Goal: Check status: Check status

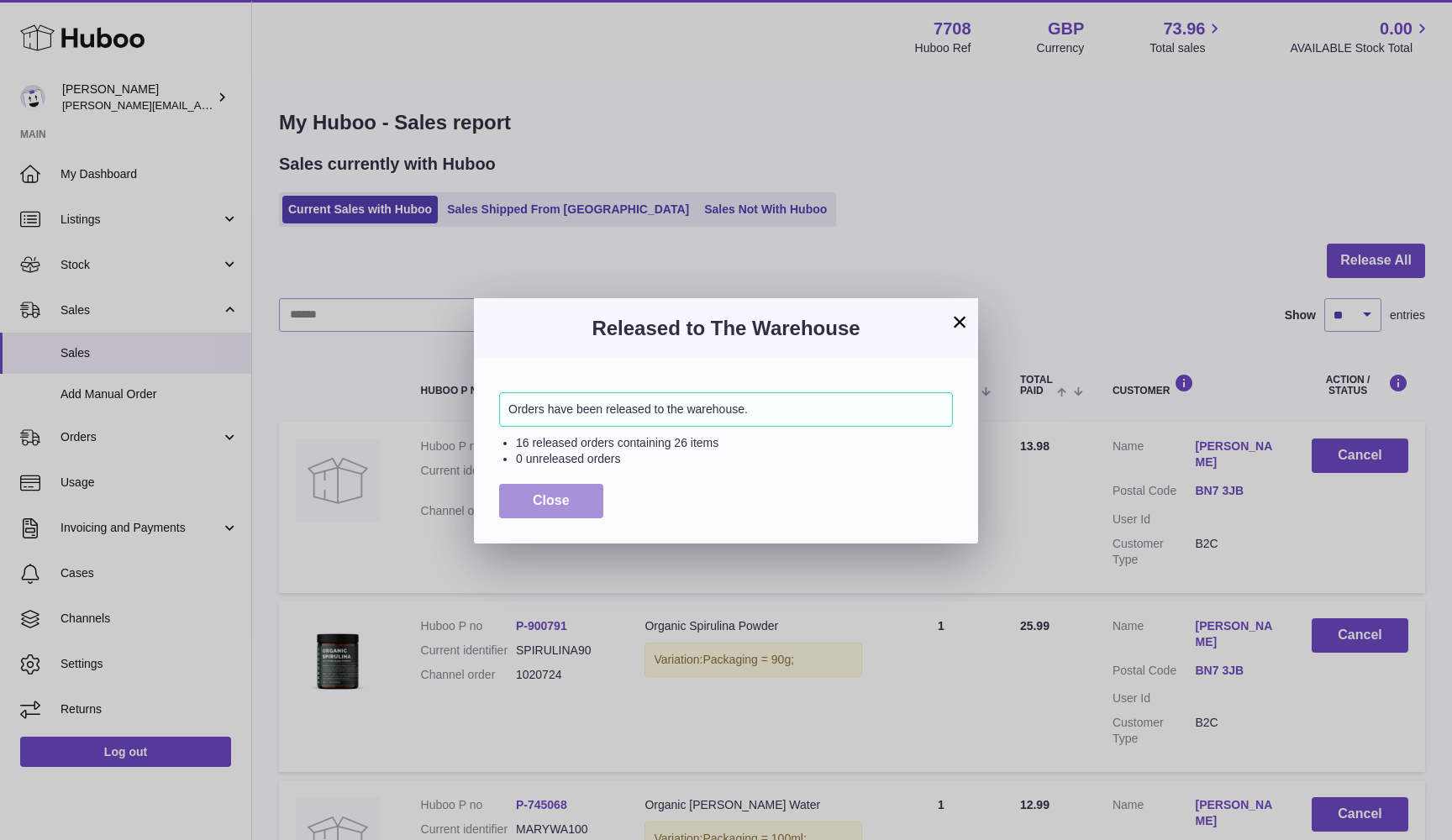
click at [523, 495] on button "Close" at bounding box center [551, 501] width 104 height 34
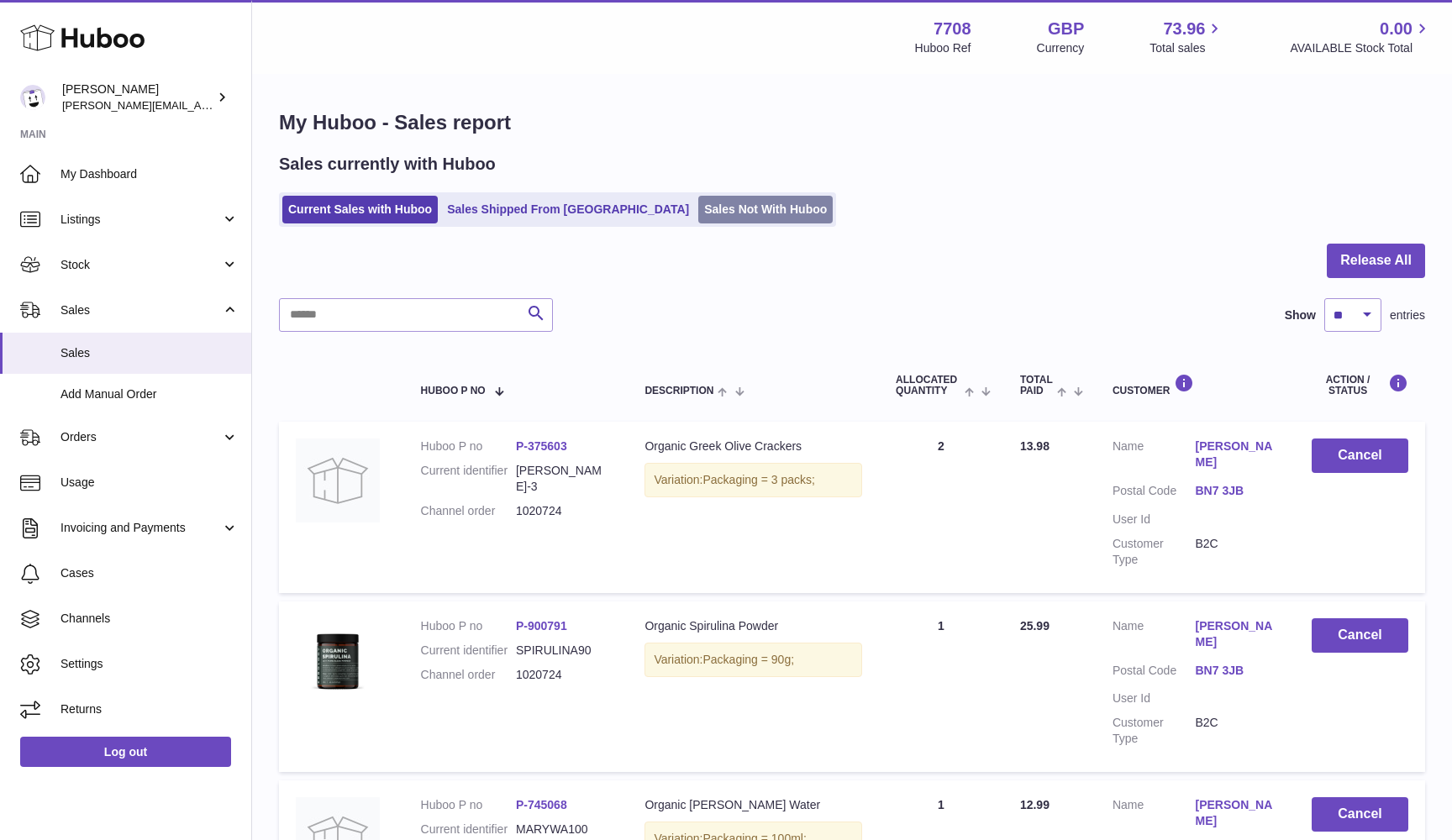
click at [698, 206] on link "Sales Not With Huboo" at bounding box center [765, 210] width 135 height 28
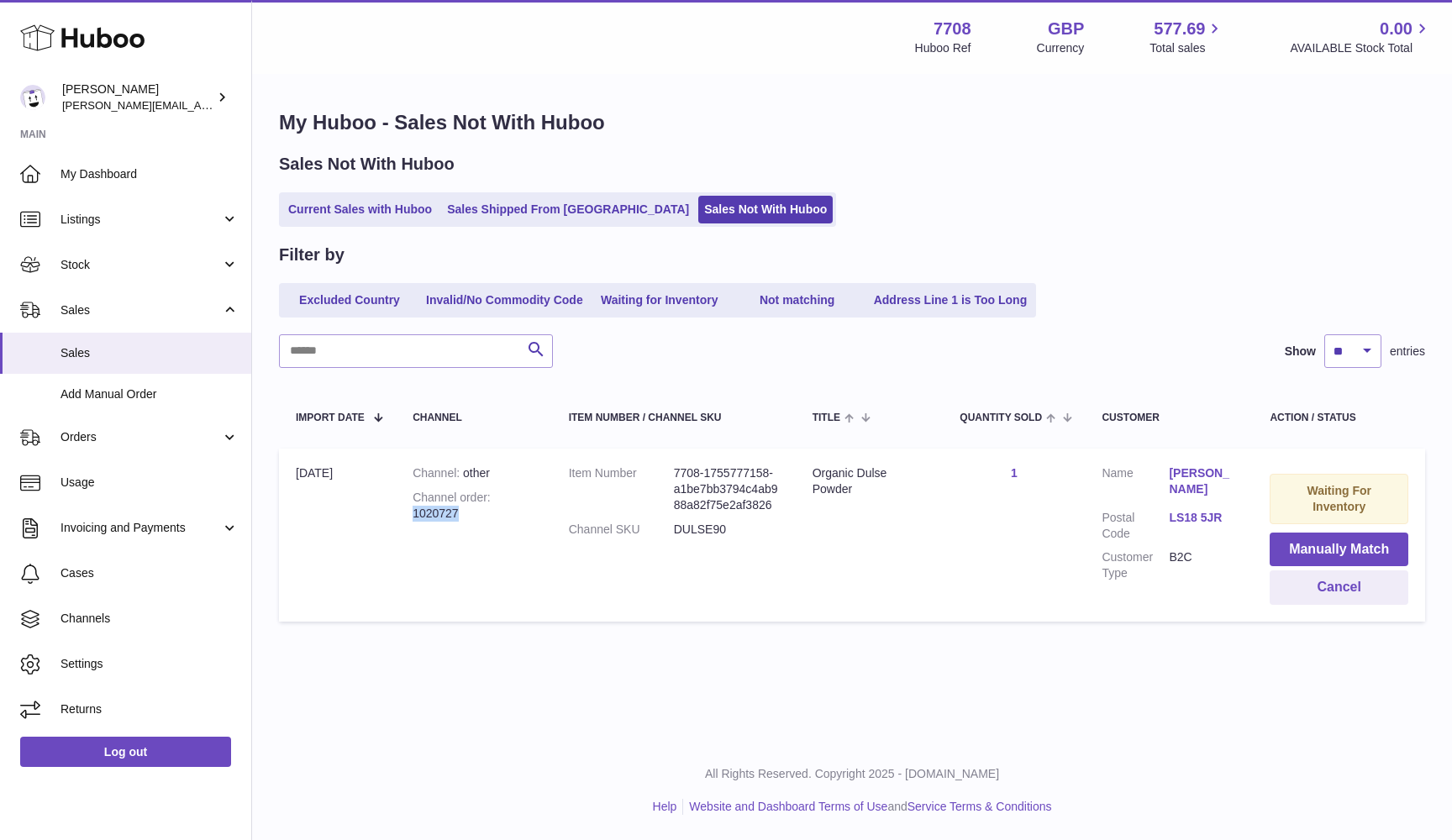
drag, startPoint x: 414, startPoint y: 509, endPoint x: 484, endPoint y: 509, distance: 70.0
click at [484, 509] on div "Channel order 1020727" at bounding box center [474, 505] width 123 height 32
copy div "1020727"
click at [312, 208] on link "Current Sales with Huboo" at bounding box center [360, 210] width 155 height 28
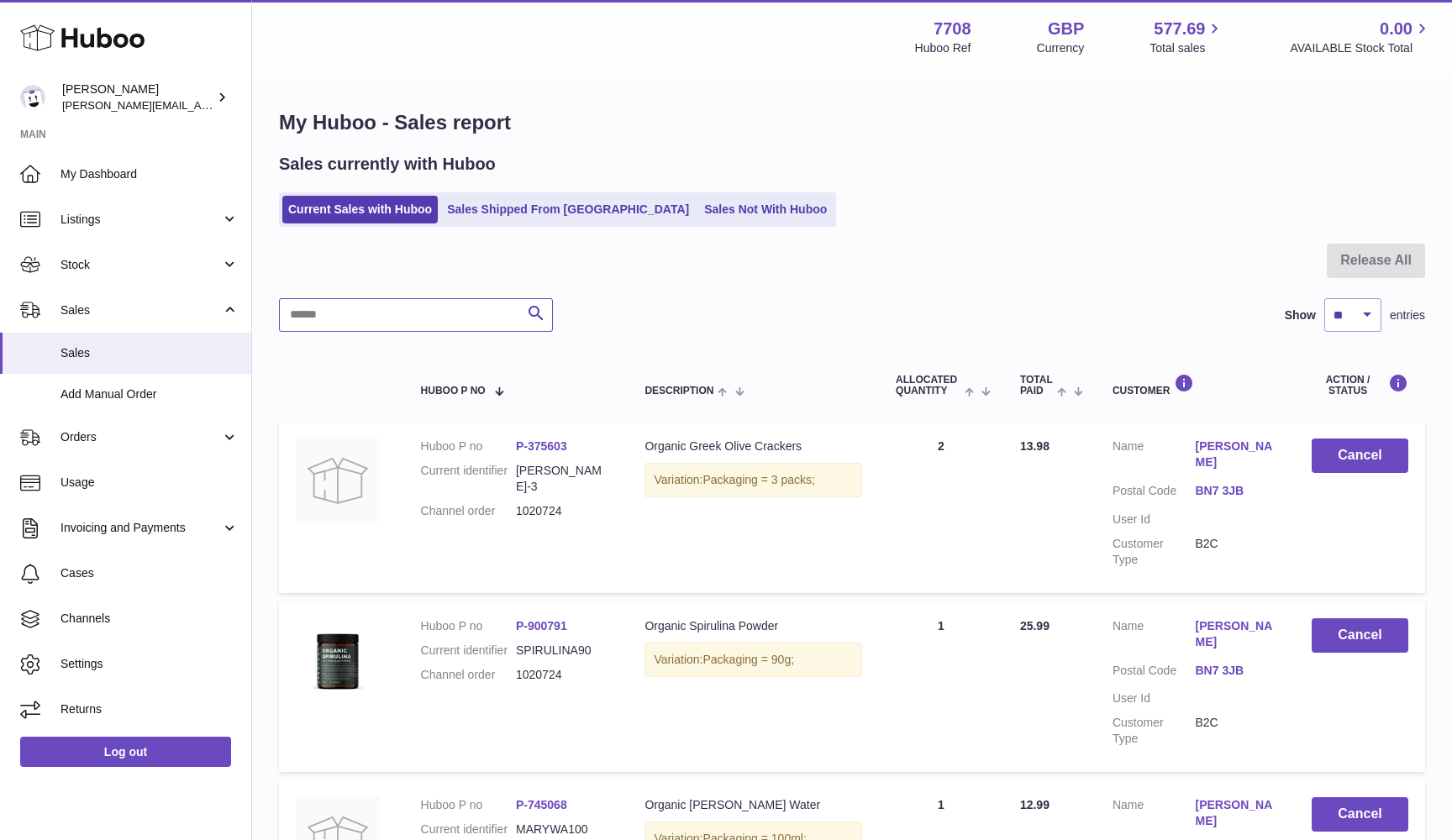
click at [299, 314] on input "text" at bounding box center [415, 314] width 274 height 33
paste input "*******"
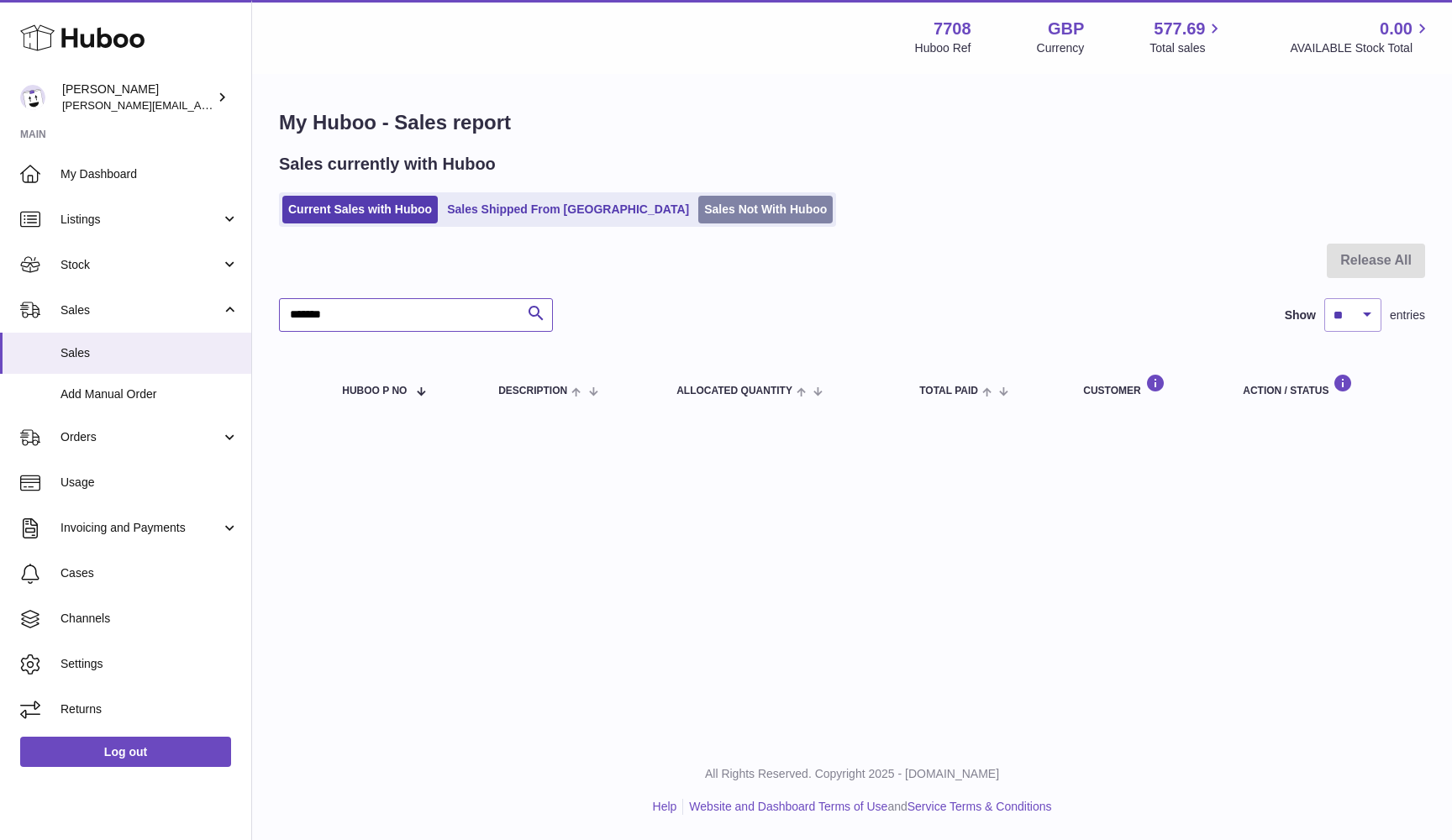
type input "*******"
click at [698, 201] on link "Sales Not With Huboo" at bounding box center [765, 210] width 135 height 28
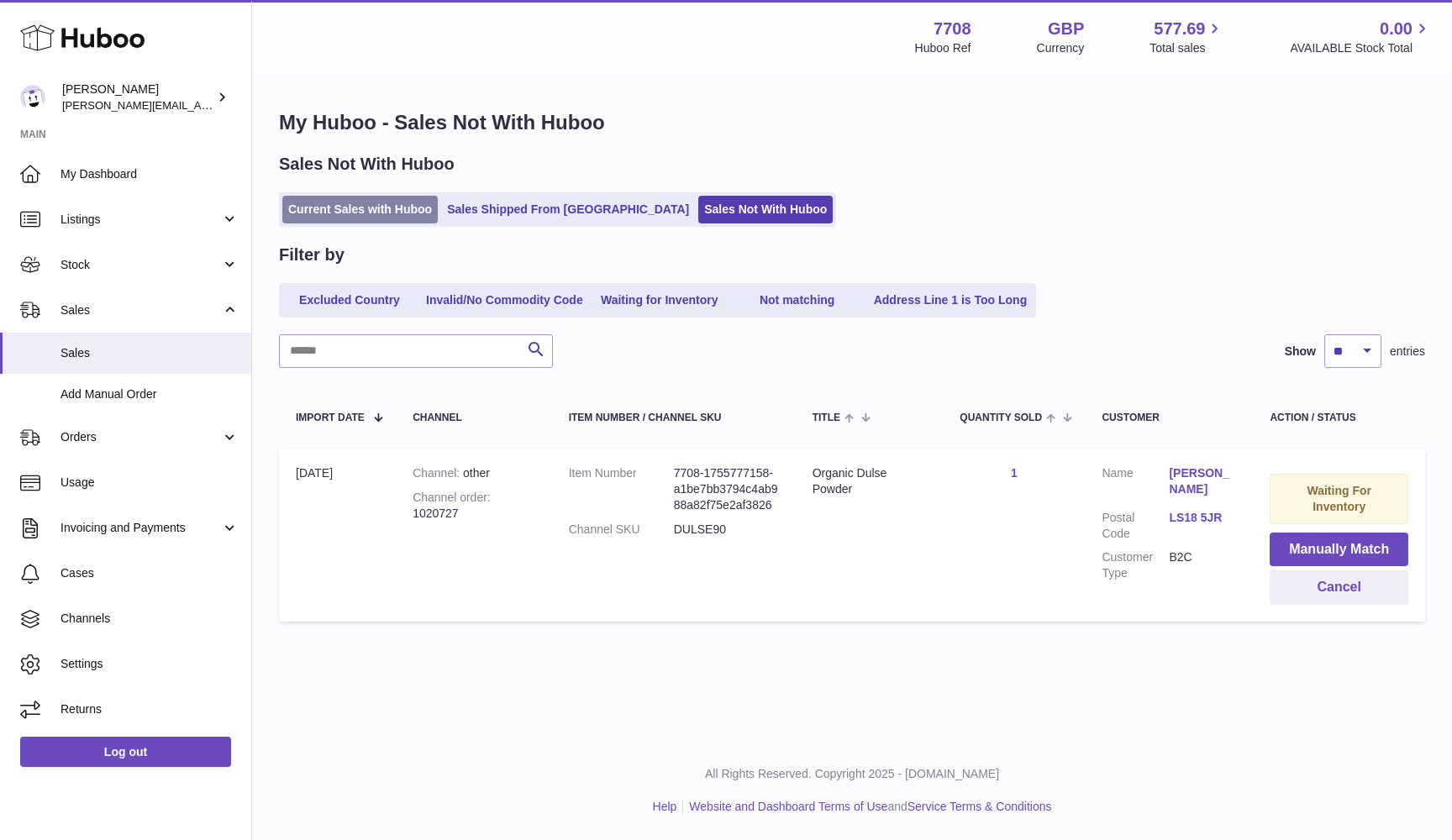
click at [342, 213] on link "Current Sales with Huboo" at bounding box center [360, 210] width 155 height 28
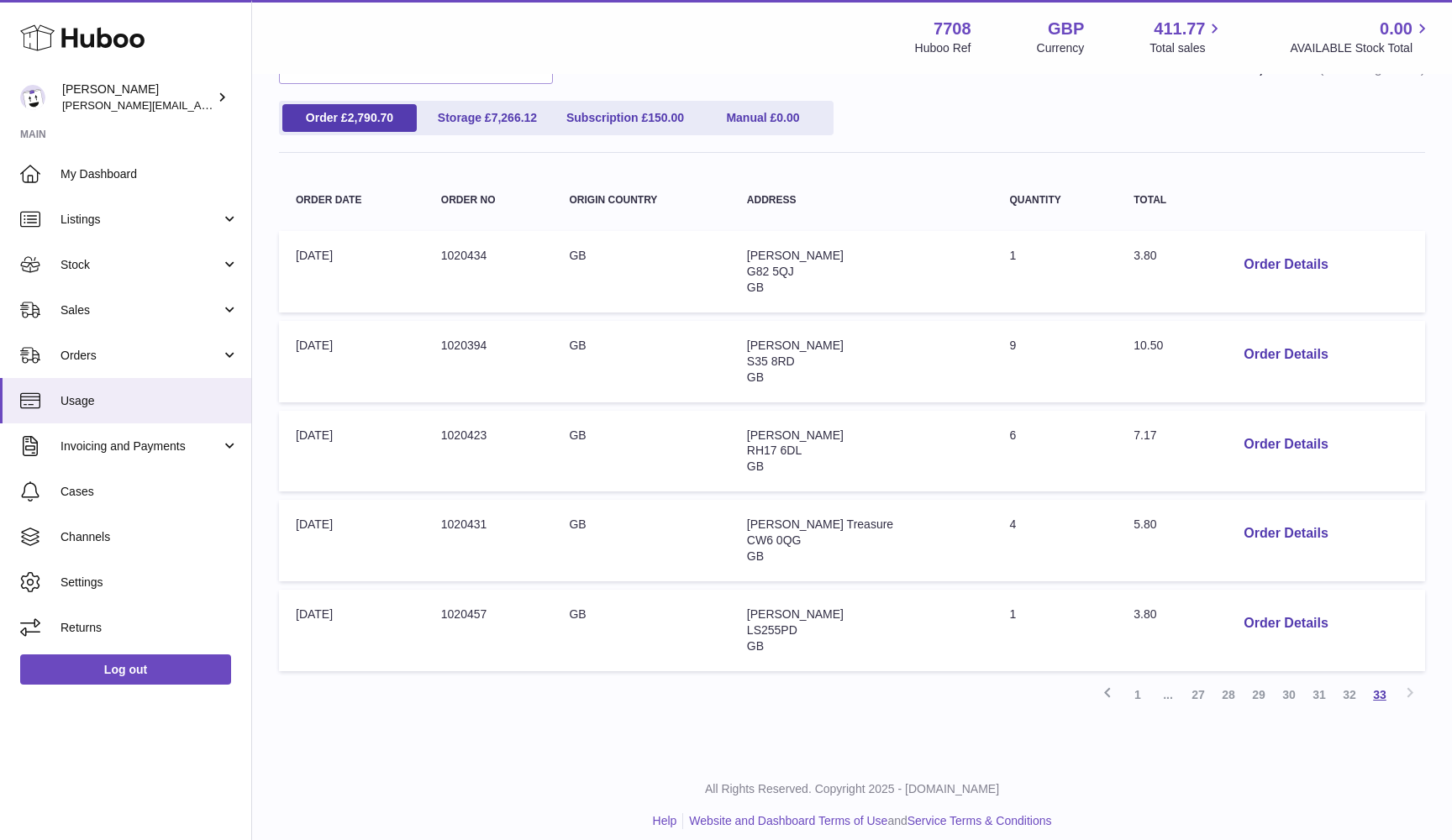
click at [1388, 685] on link "33" at bounding box center [1379, 694] width 30 height 30
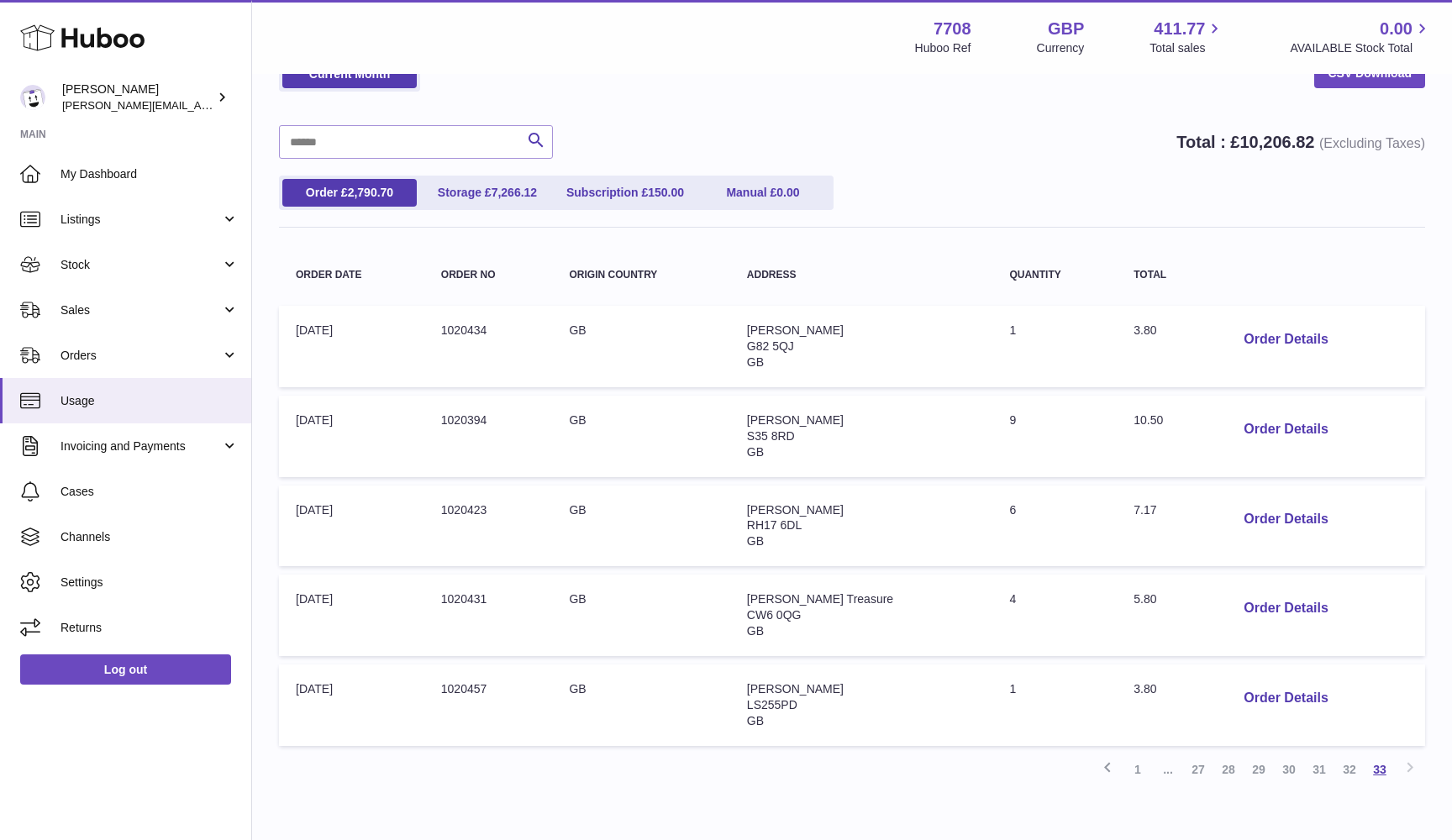
scroll to position [76, 0]
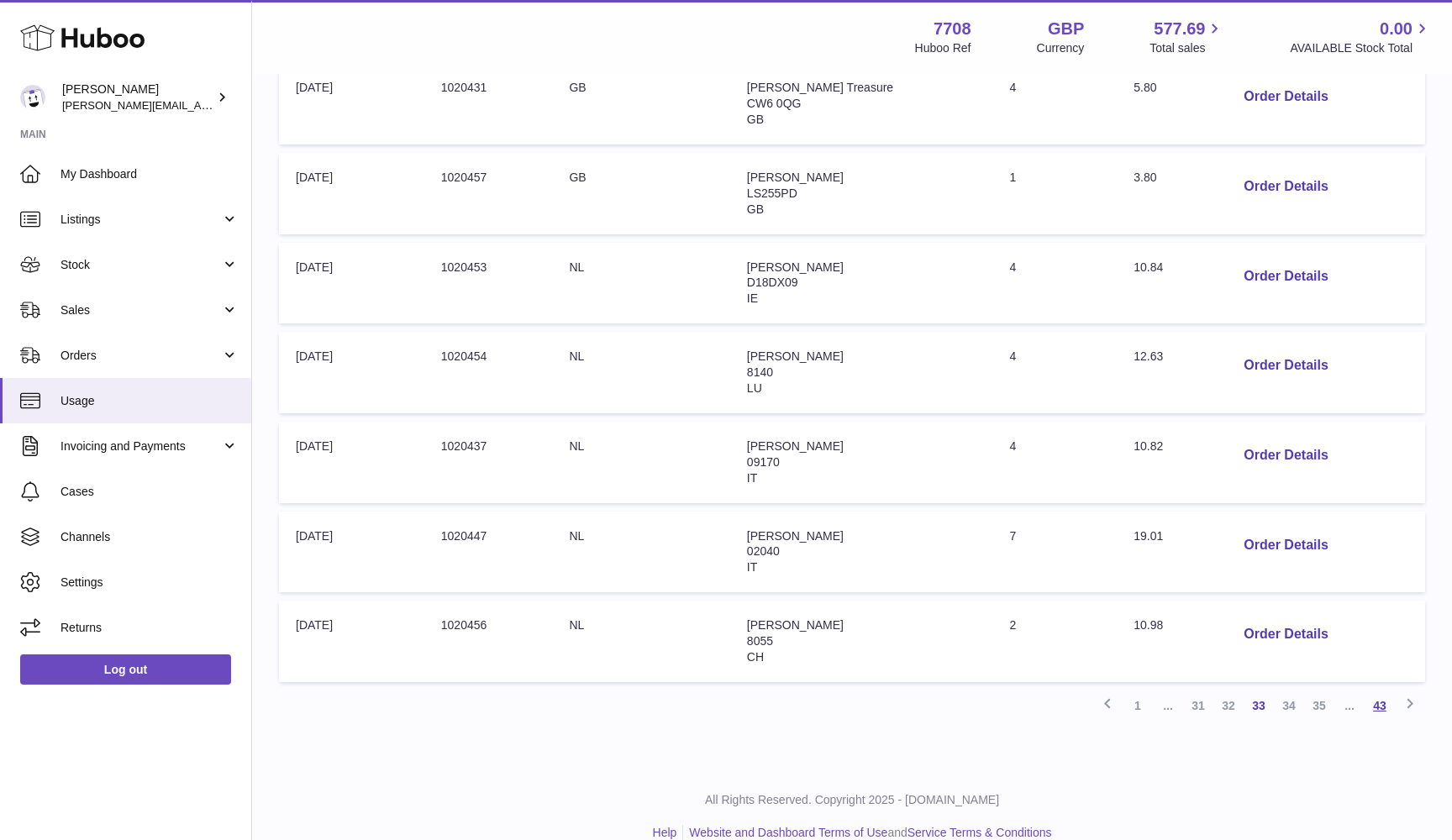
click at [1376, 690] on link "43" at bounding box center [1379, 705] width 30 height 30
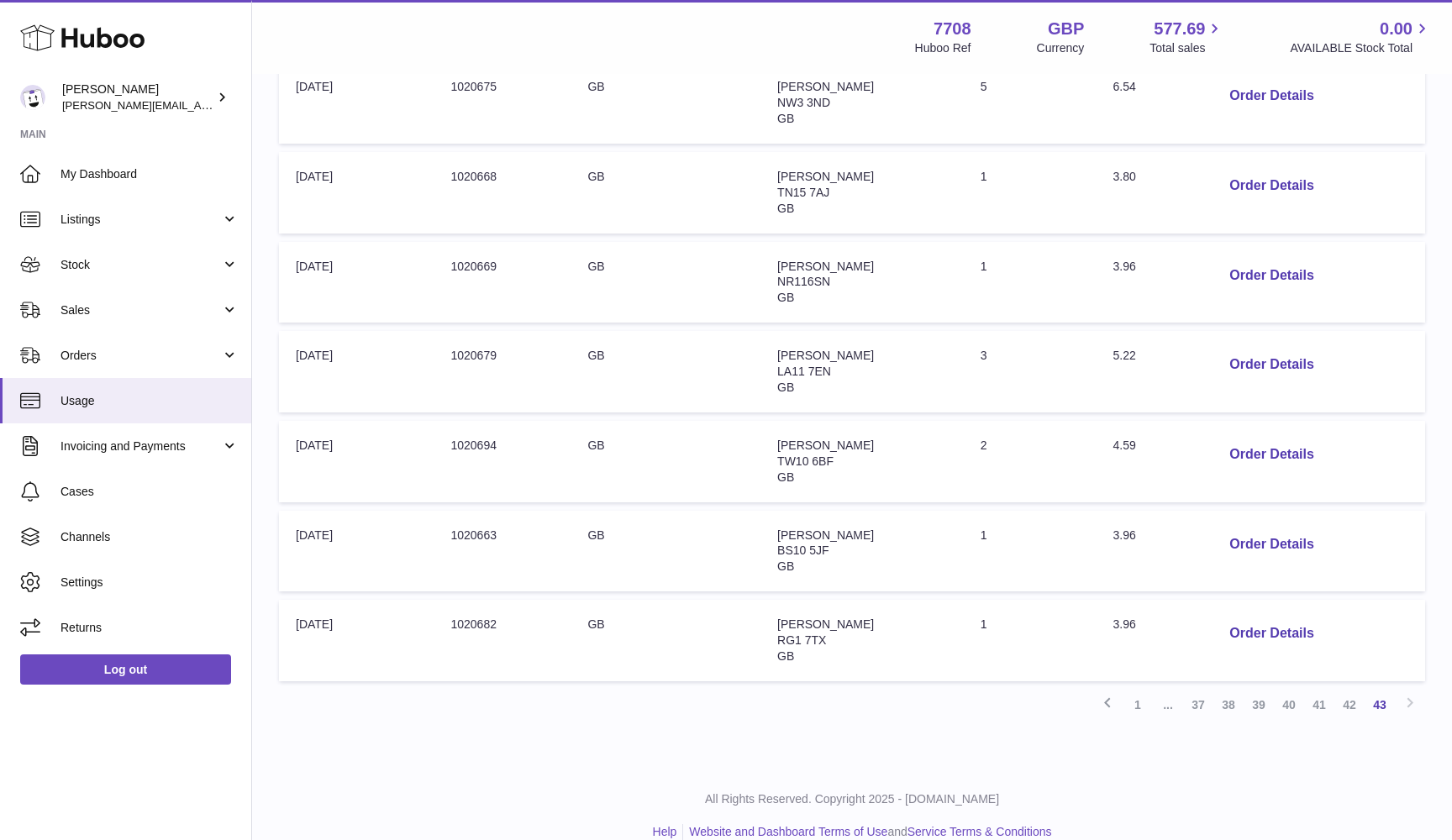
scroll to position [607, 0]
click at [1255, 348] on button "Order Details" at bounding box center [1271, 365] width 111 height 34
click at [1245, 342] on div at bounding box center [726, 420] width 1452 height 840
click at [1241, 348] on button "Order Details" at bounding box center [1271, 365] width 111 height 34
click at [1248, 439] on button "Order Details" at bounding box center [1271, 456] width 111 height 34
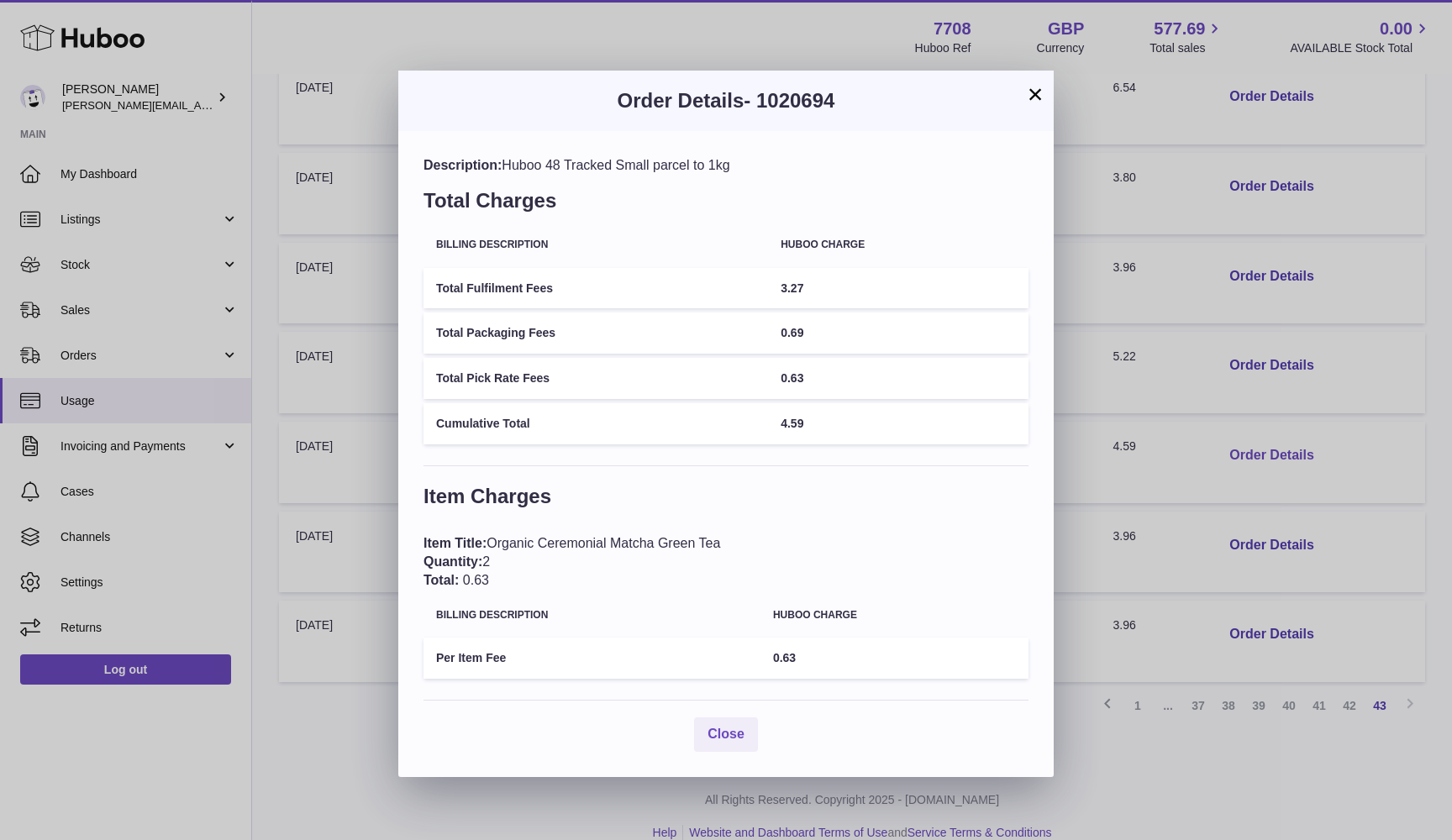
click at [1248, 432] on div "× Order Details - 1020694 Description: Huboo 48 Tracked Small parcel to 1kg Tot…" at bounding box center [726, 420] width 1452 height 840
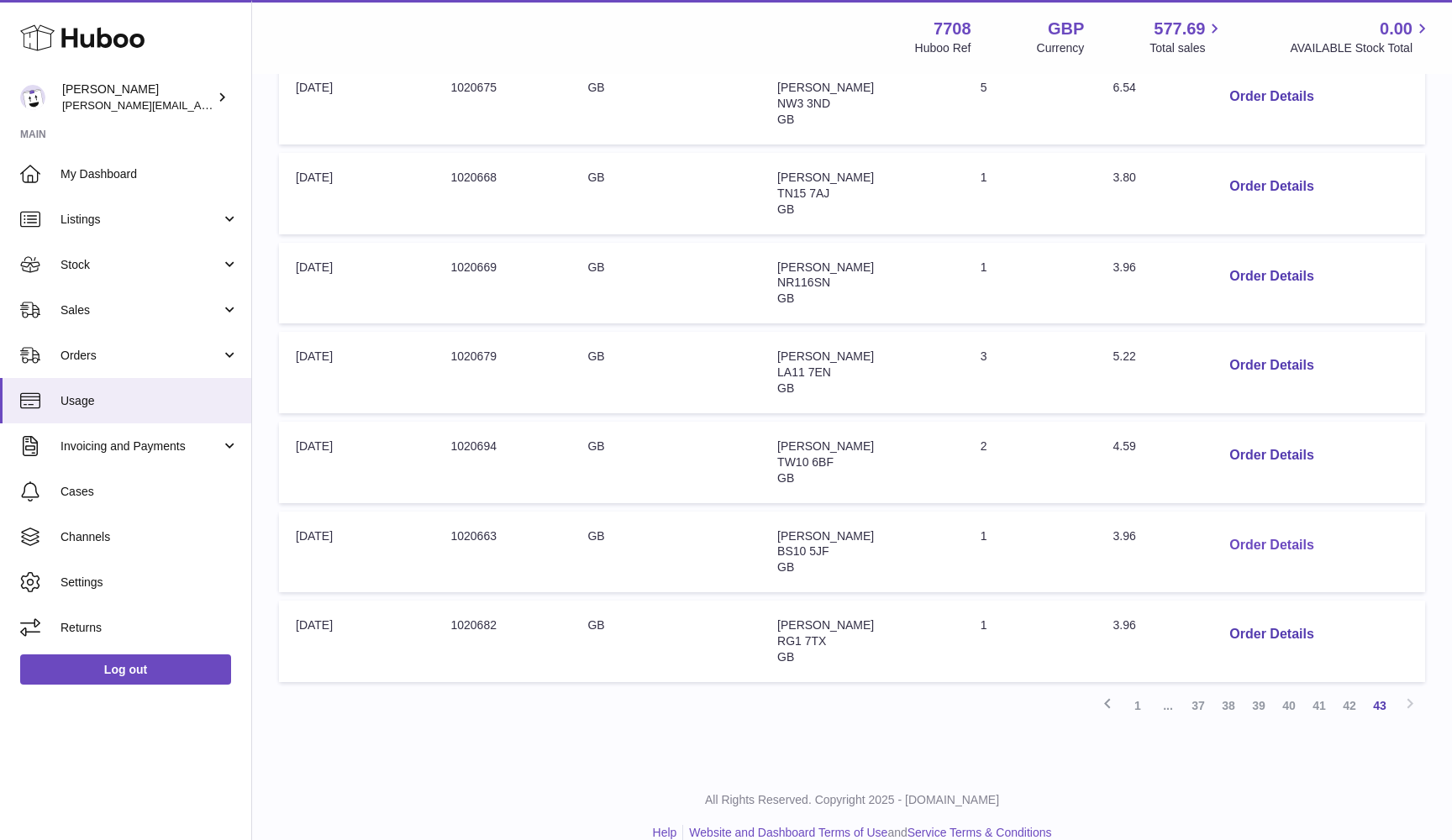
click at [1258, 528] on button "Order Details" at bounding box center [1271, 545] width 111 height 34
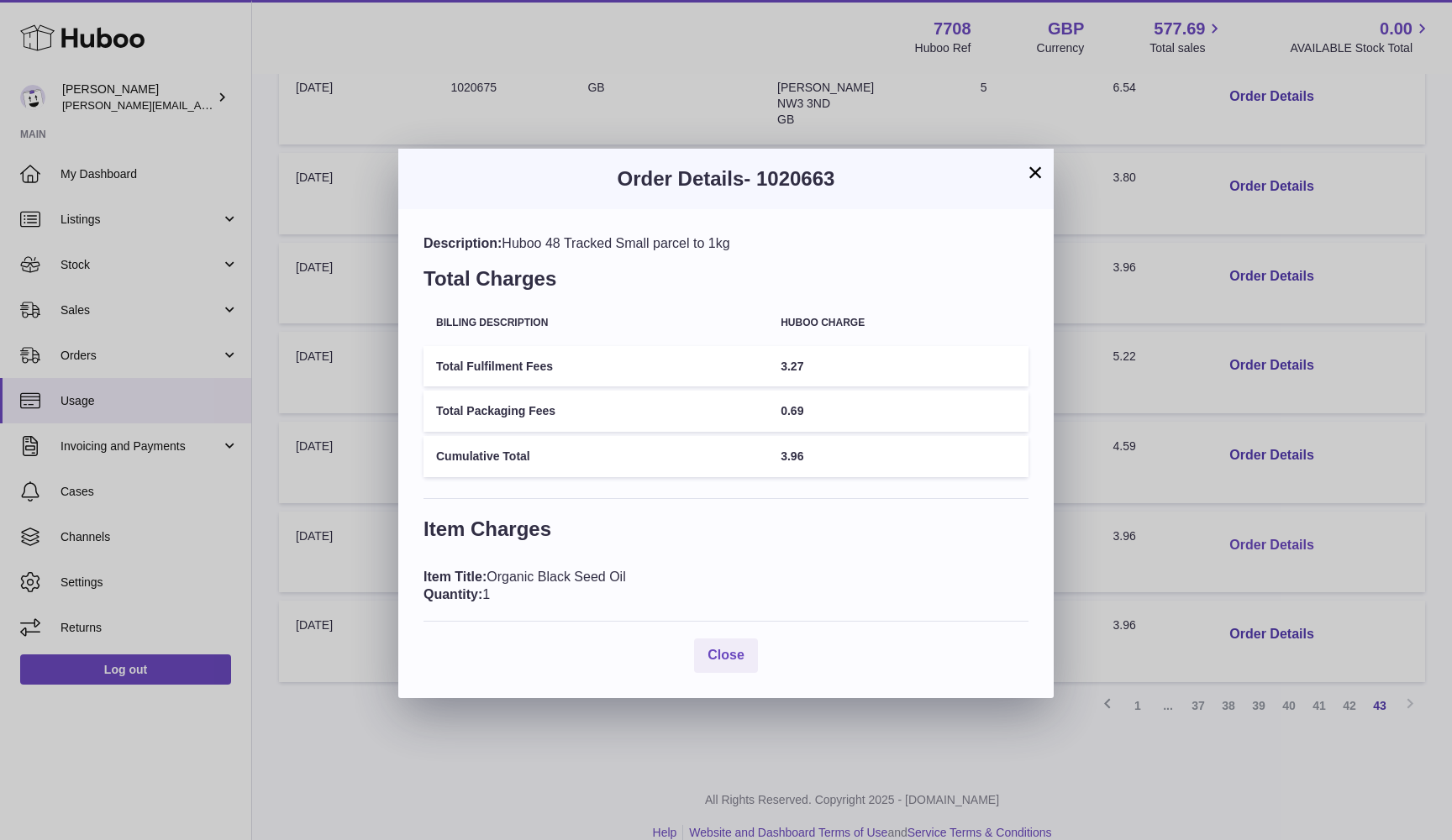
click at [1258, 521] on div "× Order Details - 1020663 Description: Huboo 48 Tracked Small parcel to 1kg Tot…" at bounding box center [726, 420] width 1452 height 840
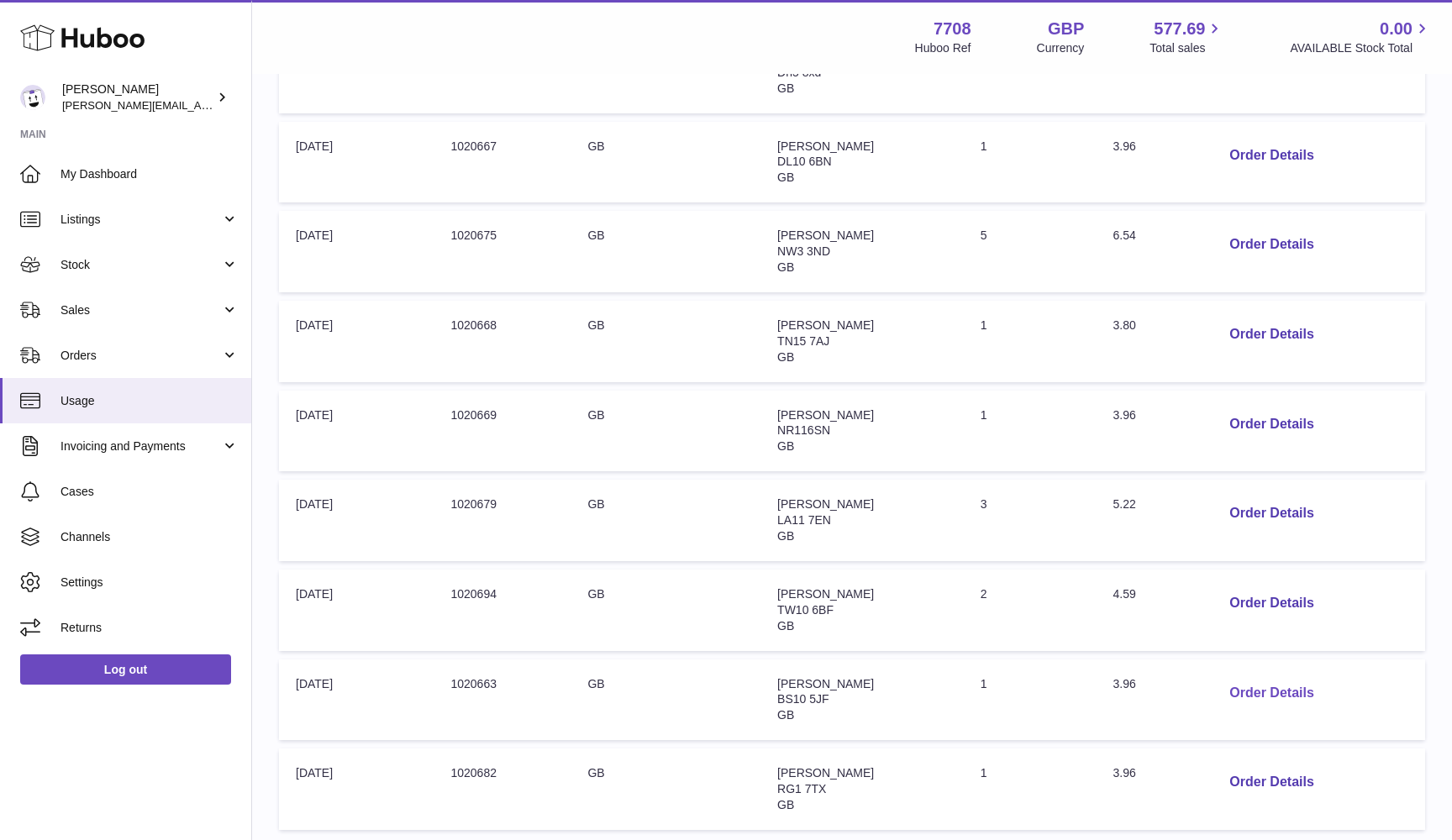
scroll to position [422, 0]
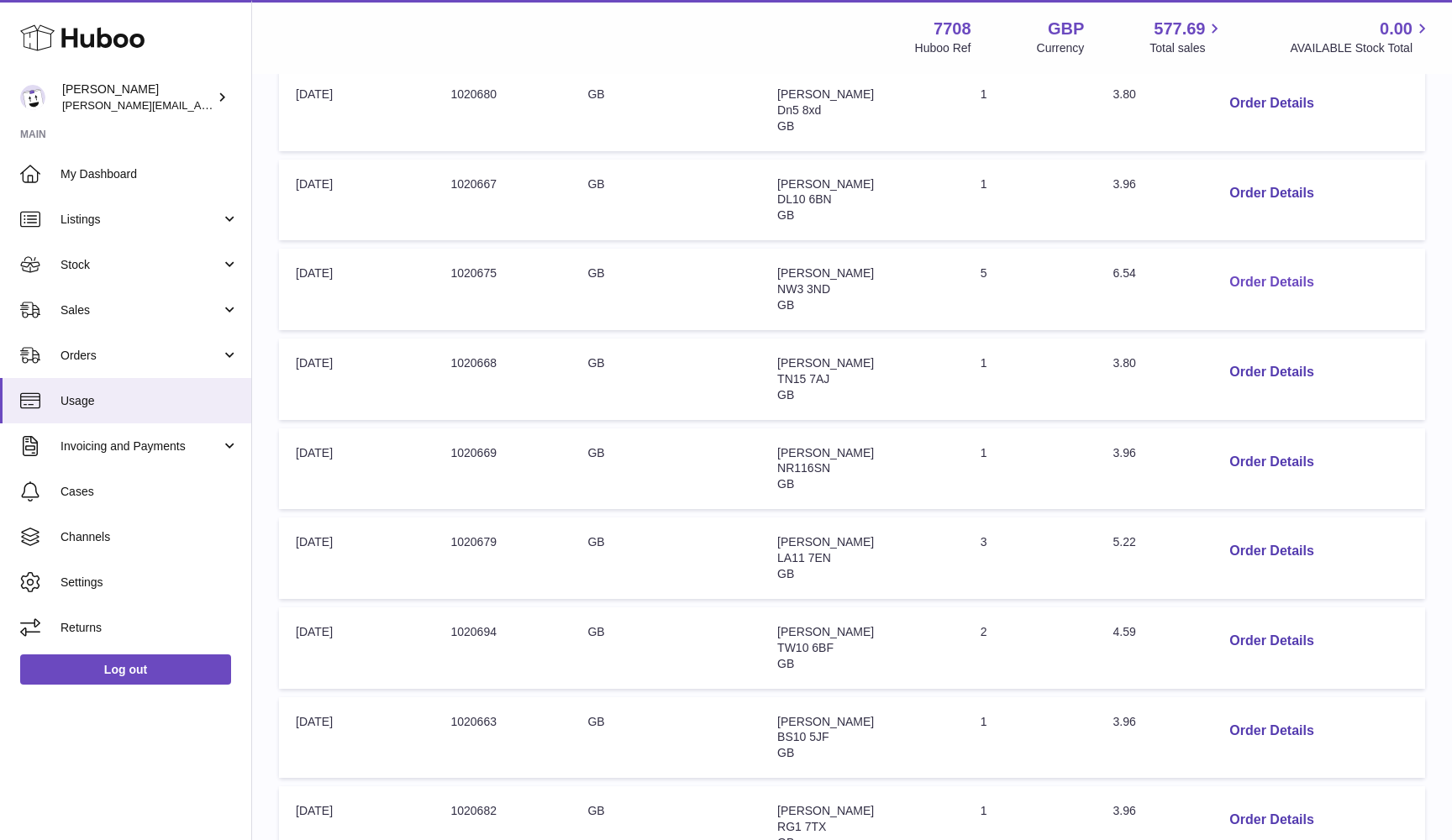
click at [1259, 270] on button "Order Details" at bounding box center [1271, 283] width 111 height 34
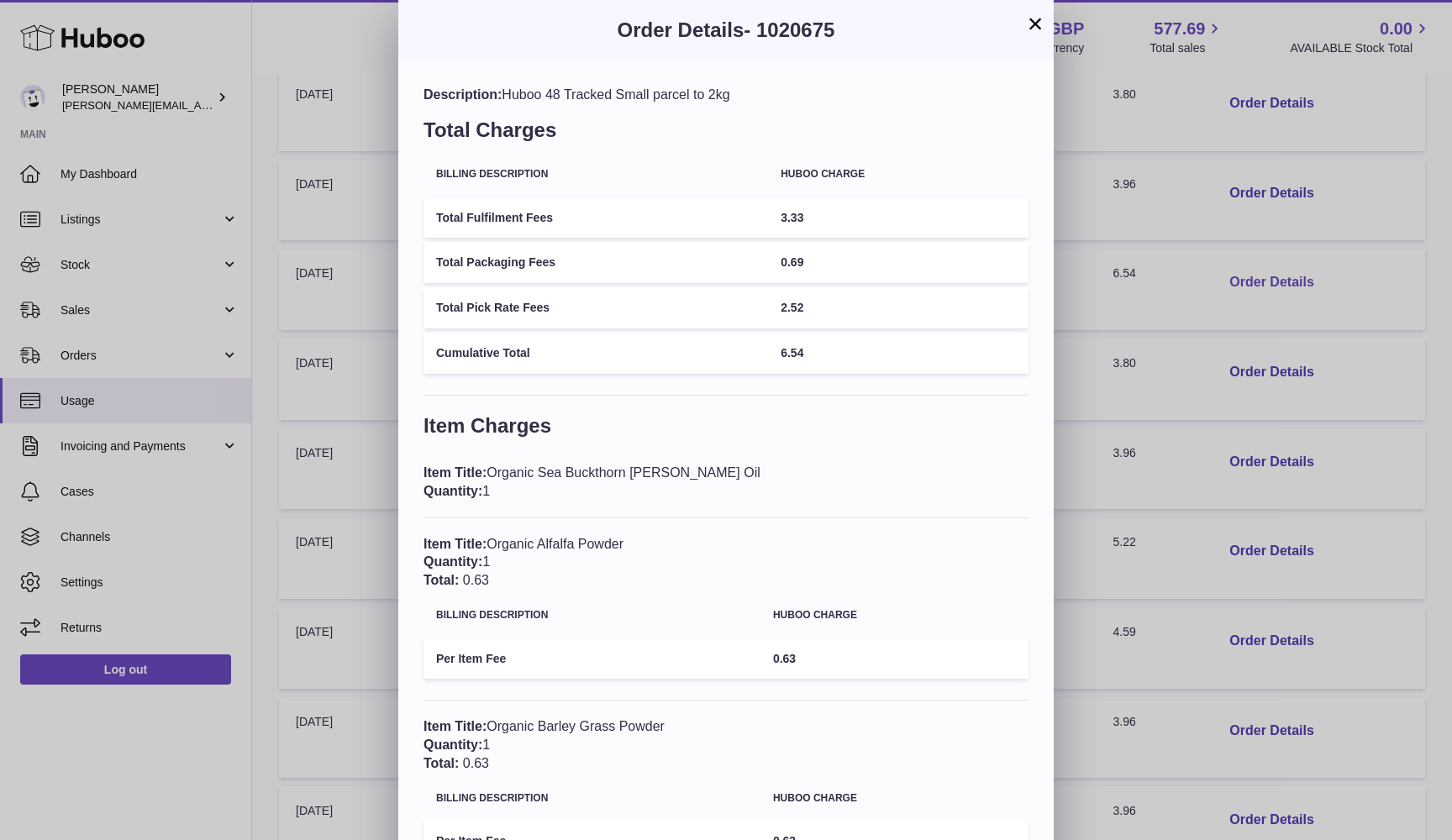
click at [1259, 270] on div "× Order Details - 1020675 Description: Huboo 48 Tracked Small parcel to 2kg Tot…" at bounding box center [726, 663] width 1452 height 1326
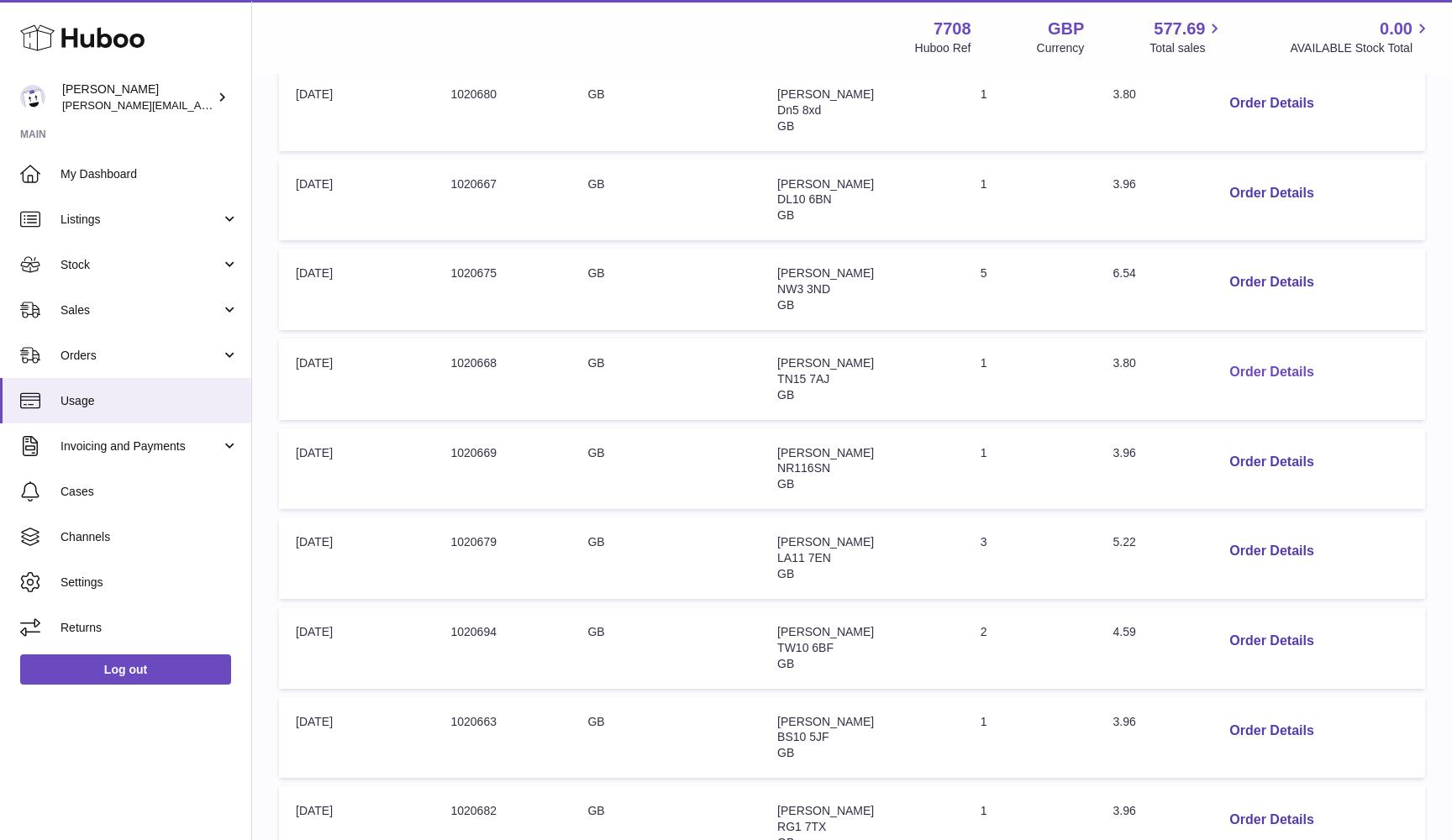
click at [1248, 365] on button "Order Details" at bounding box center [1271, 372] width 111 height 34
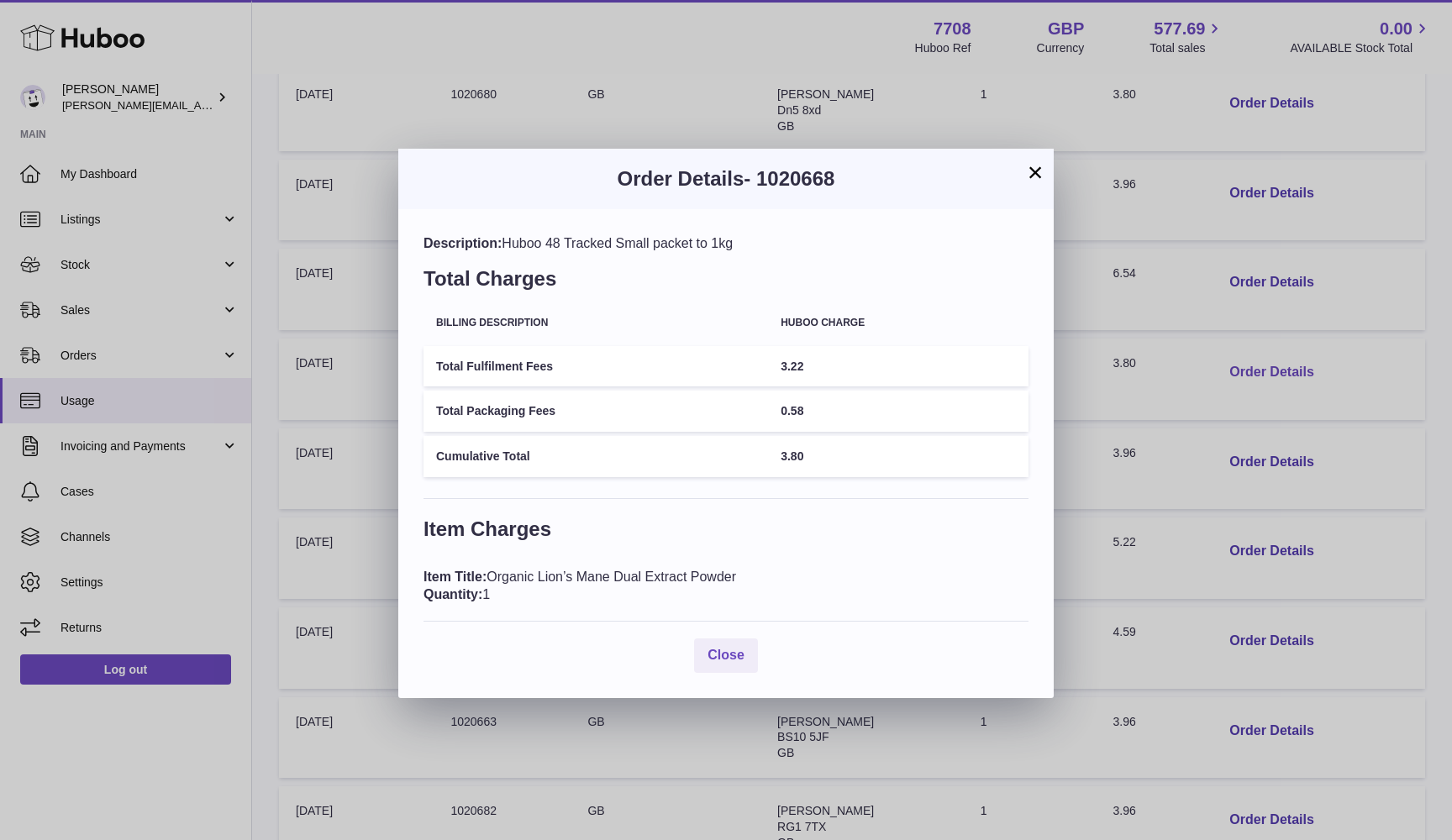
click at [1248, 365] on div "× Order Details - 1020668 Description: Huboo 48 Tracked Small packet to 1kg Tot…" at bounding box center [726, 420] width 1452 height 840
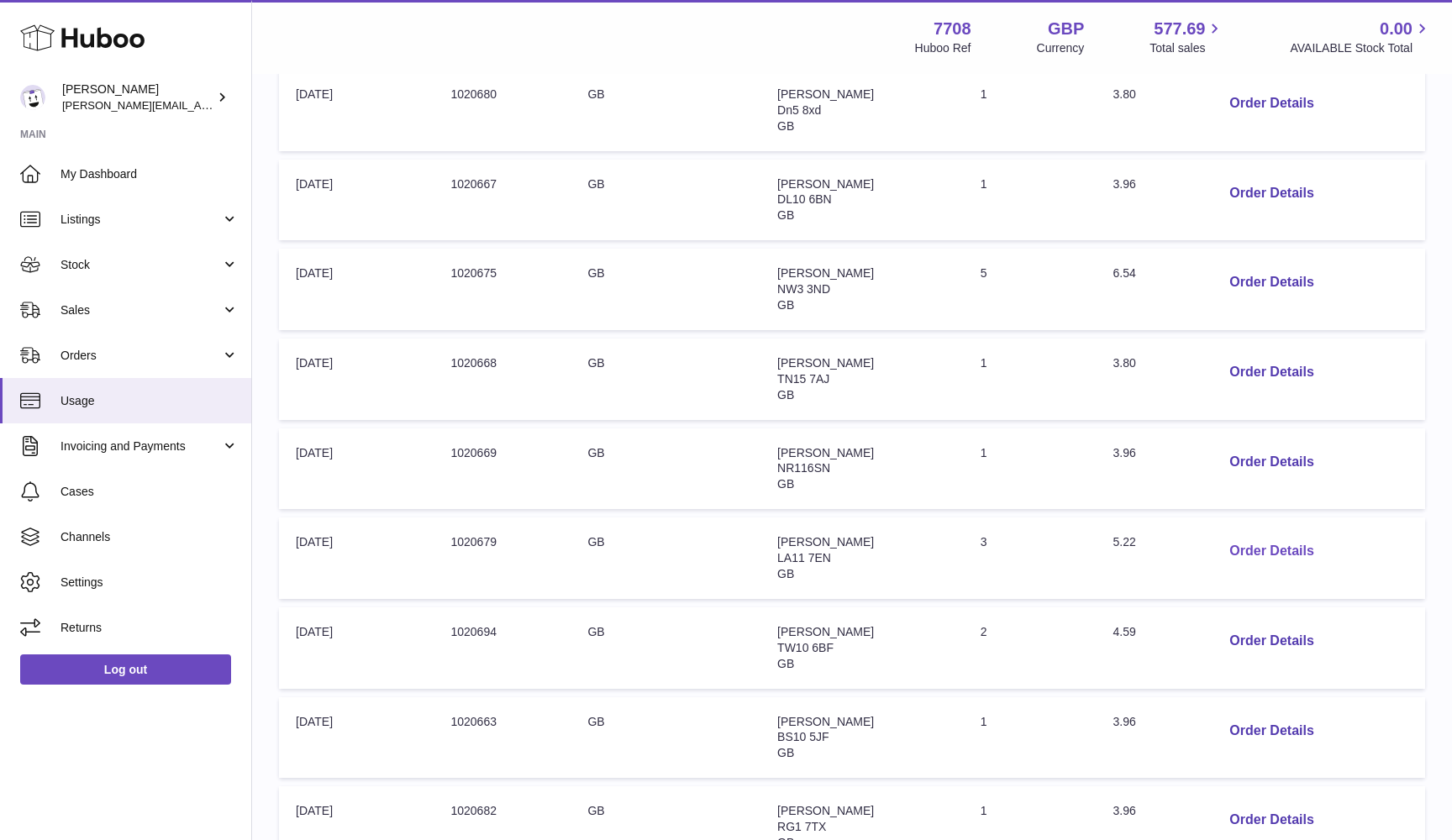
click at [1260, 534] on button "Order Details" at bounding box center [1271, 551] width 111 height 34
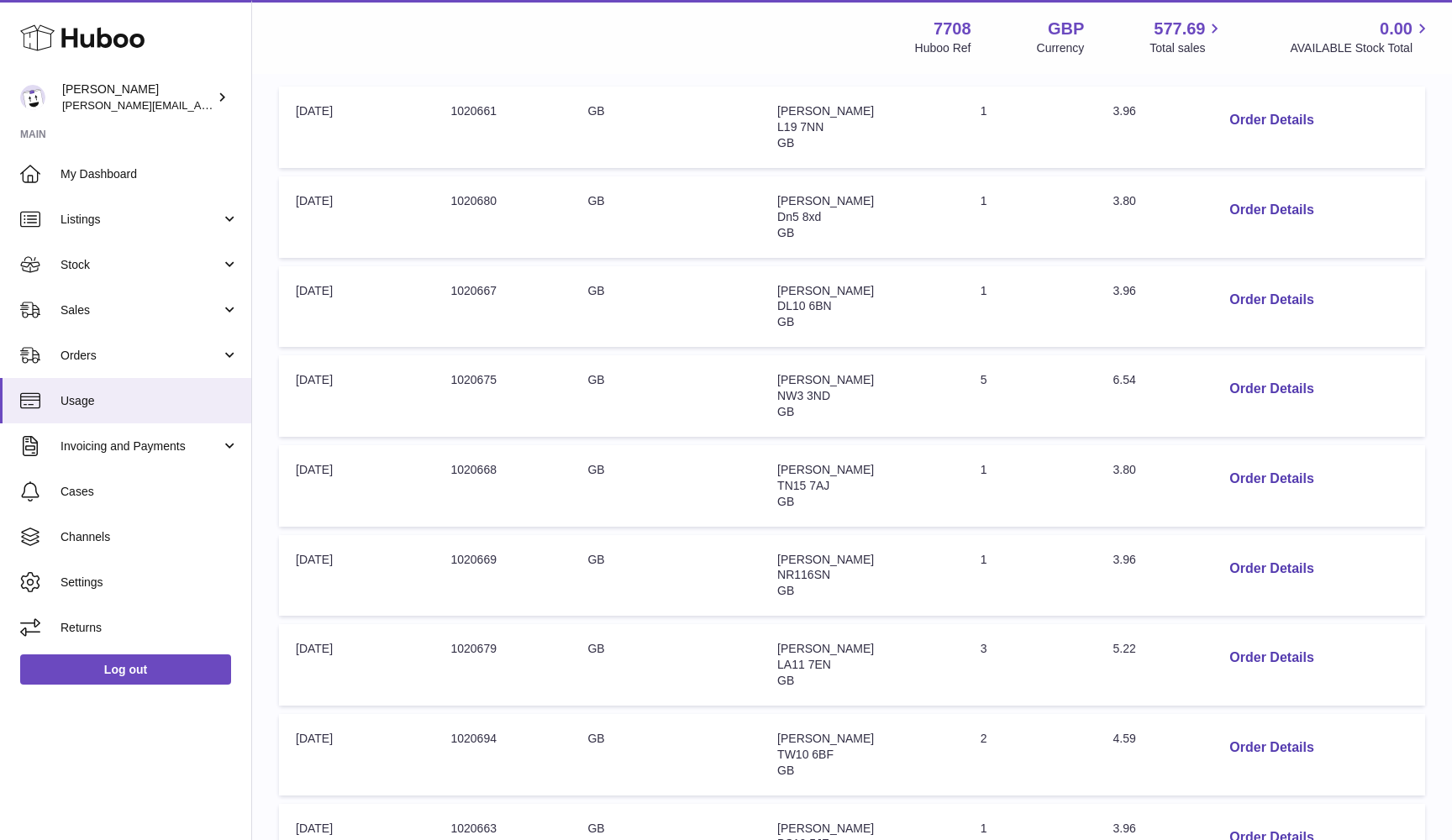
scroll to position [292, 0]
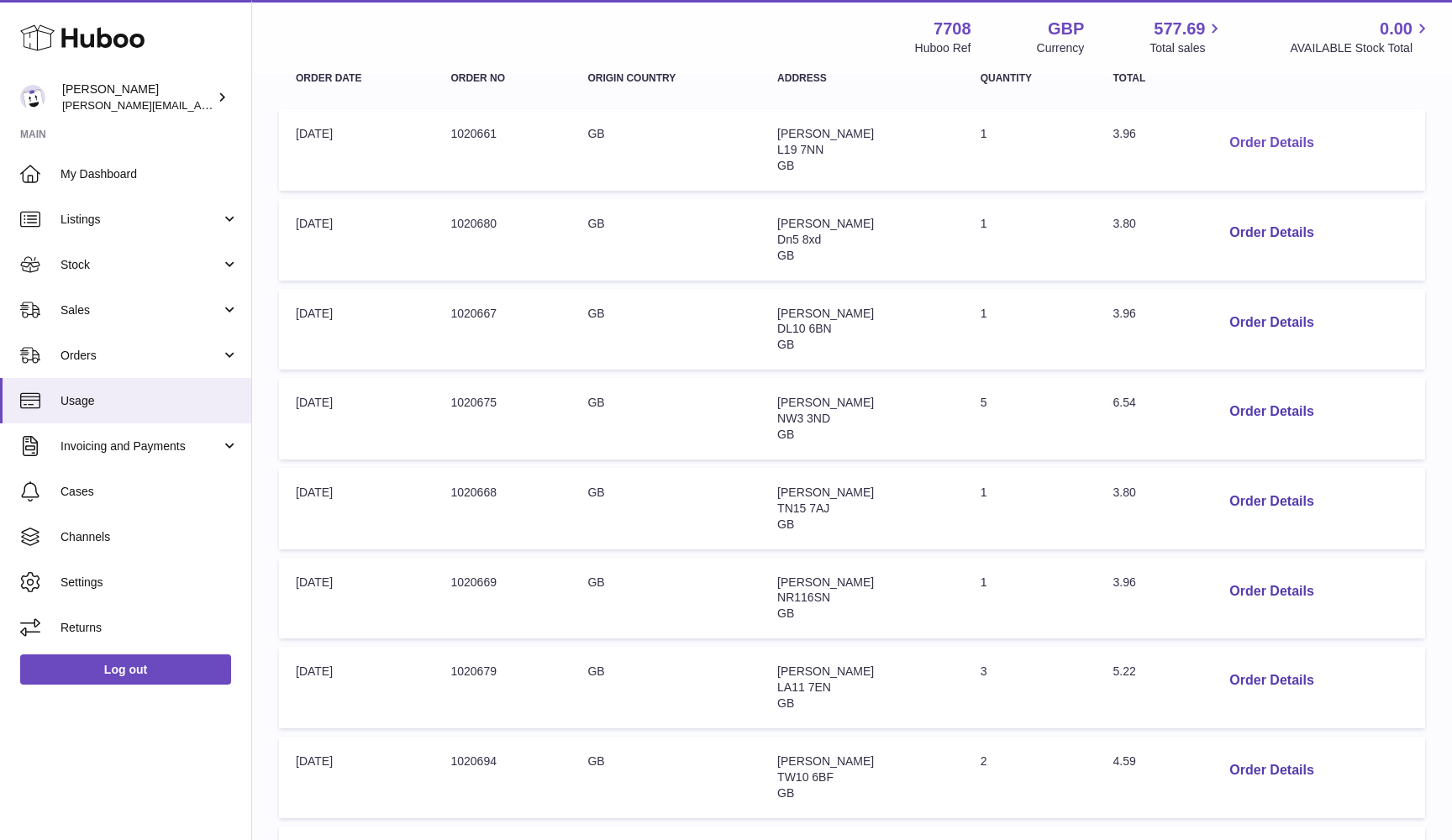
click at [1248, 136] on button "Order Details" at bounding box center [1271, 143] width 111 height 34
click at [1241, 401] on button "Order Details" at bounding box center [1271, 411] width 111 height 34
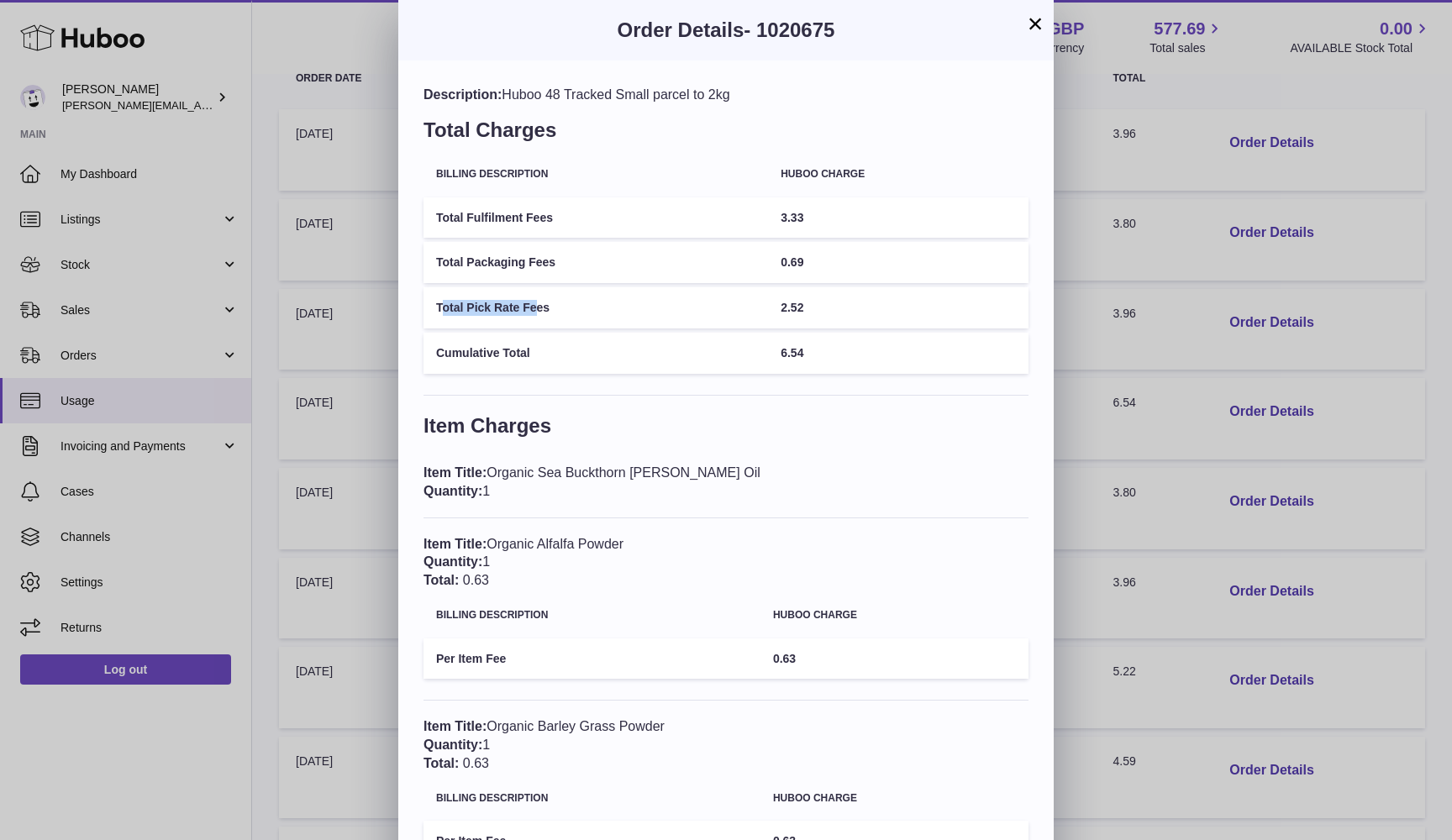
drag, startPoint x: 443, startPoint y: 307, endPoint x: 538, endPoint y: 307, distance: 95.0
click at [538, 307] on td "Total Pick Rate Fees" at bounding box center [596, 308] width 344 height 41
click at [1103, 314] on div "× Order Details - 1020675 Description: Huboo 48 Tracked Small parcel to 2kg Tot…" at bounding box center [726, 663] width 1452 height 1326
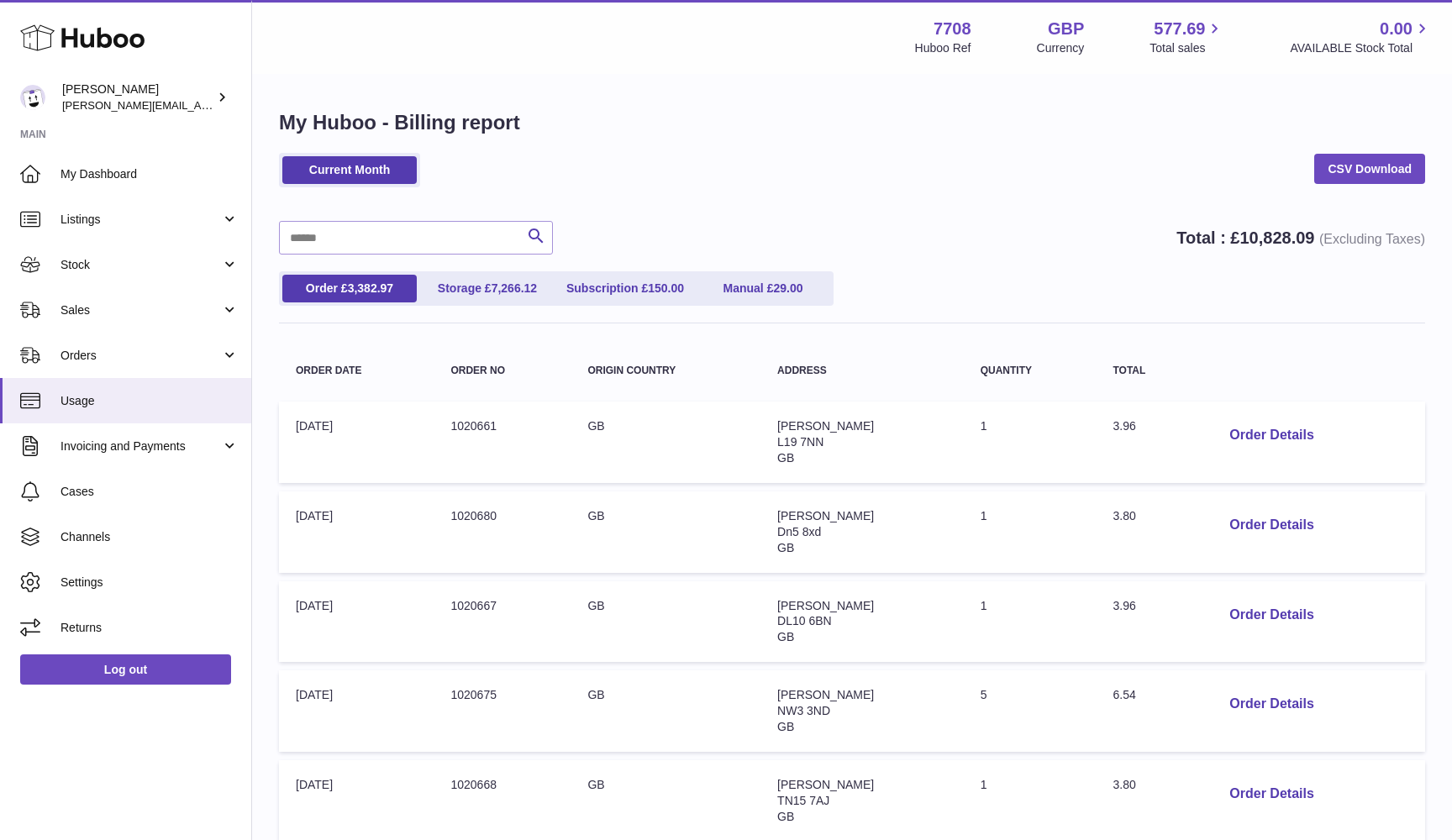
scroll to position [0, 0]
